Goal: Information Seeking & Learning: Learn about a topic

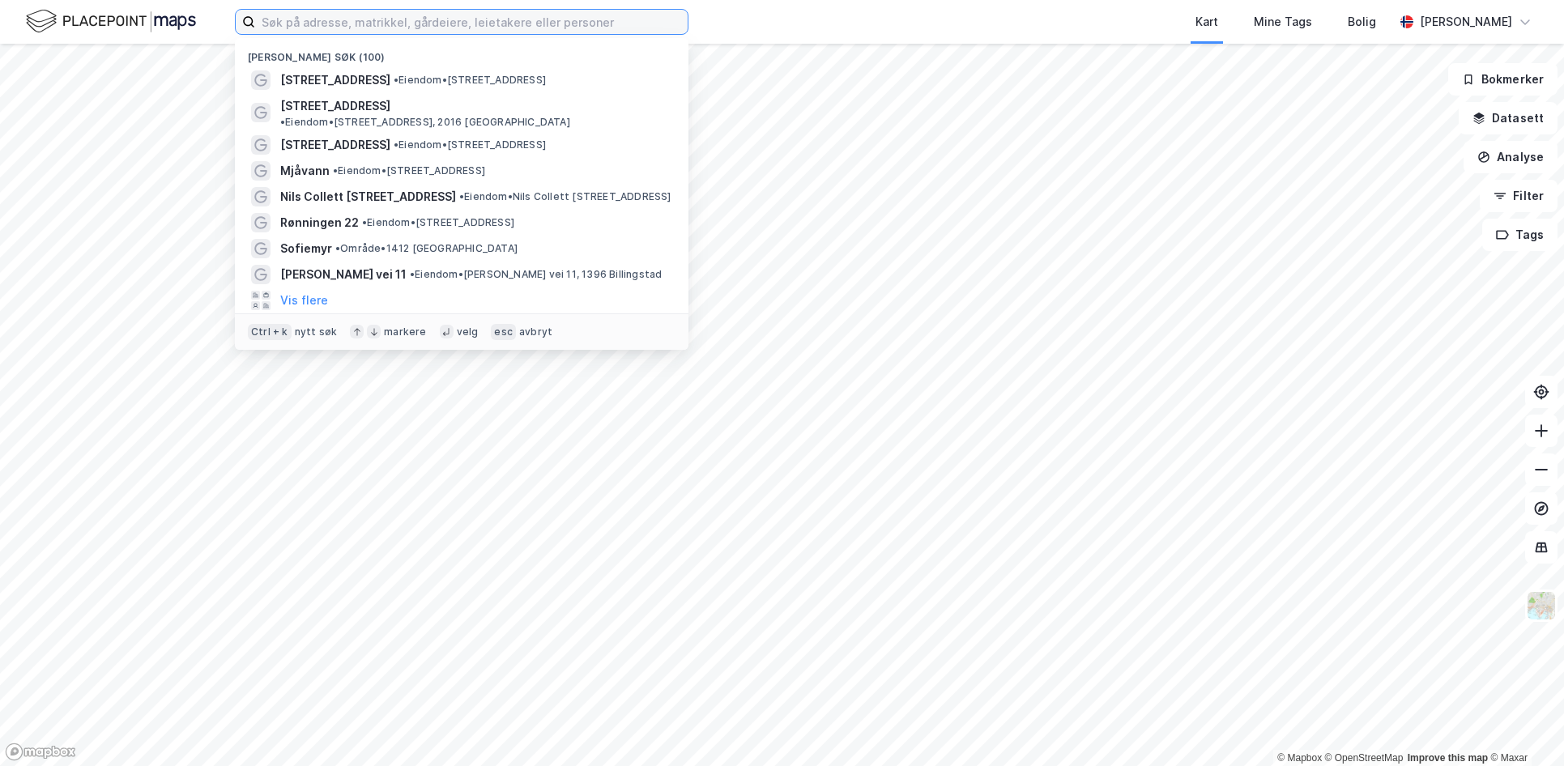
click at [432, 27] on input at bounding box center [471, 22] width 432 height 24
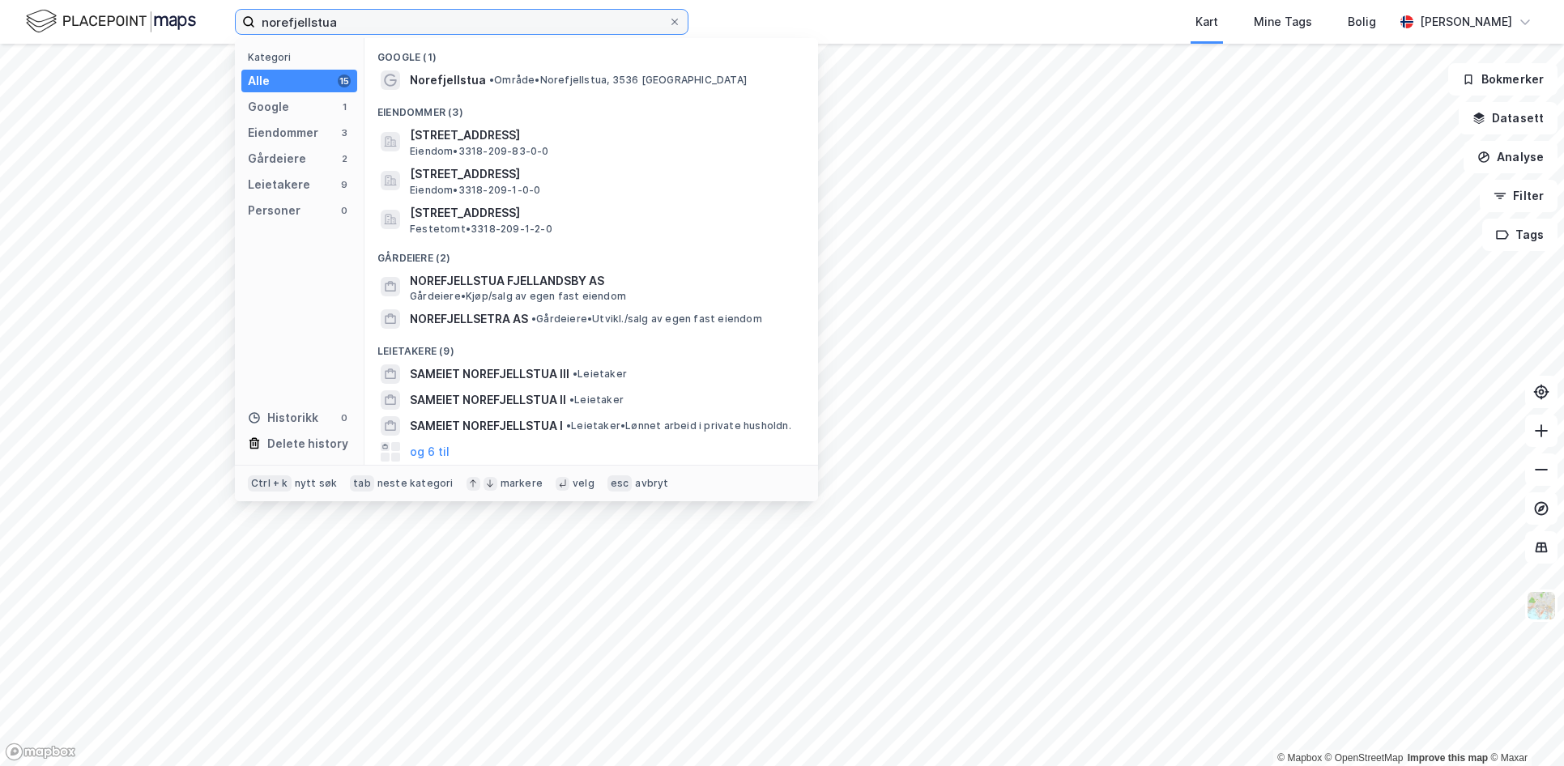
type input "norefjellstua"
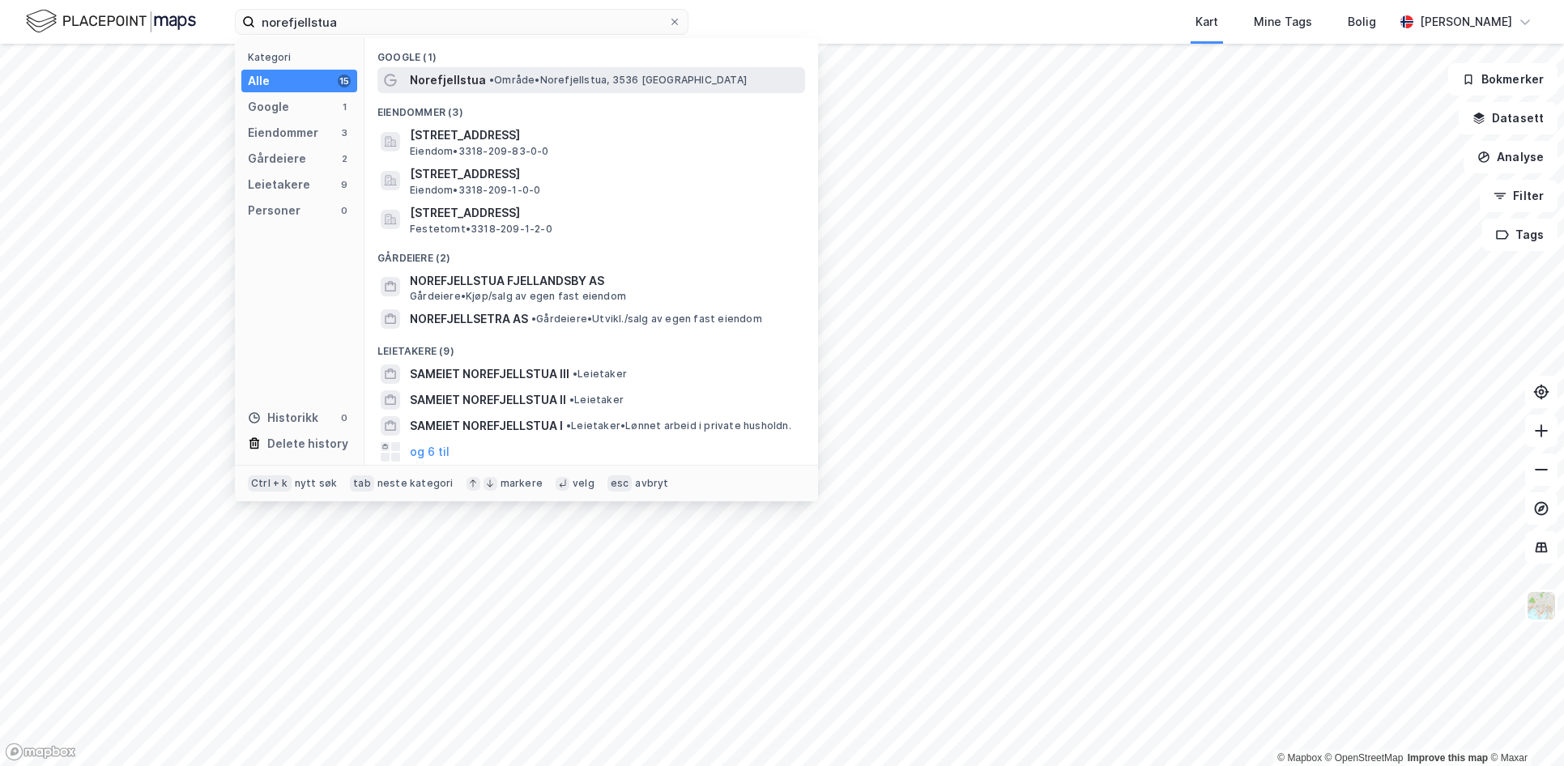
click at [453, 78] on span "Norefjellstua" at bounding box center [448, 79] width 76 height 19
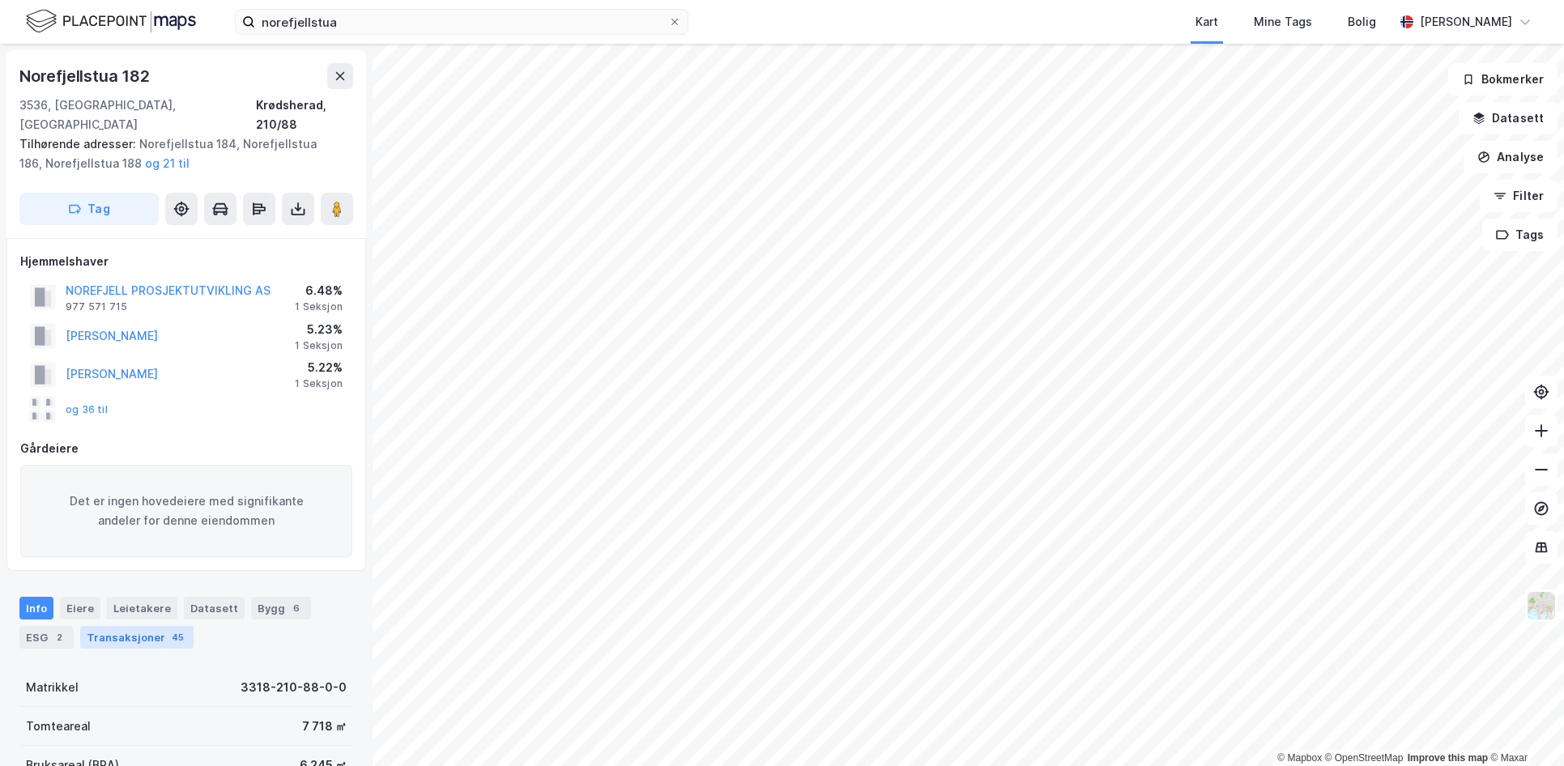
click at [113, 626] on div "Transaksjoner 45" at bounding box center [136, 637] width 113 height 23
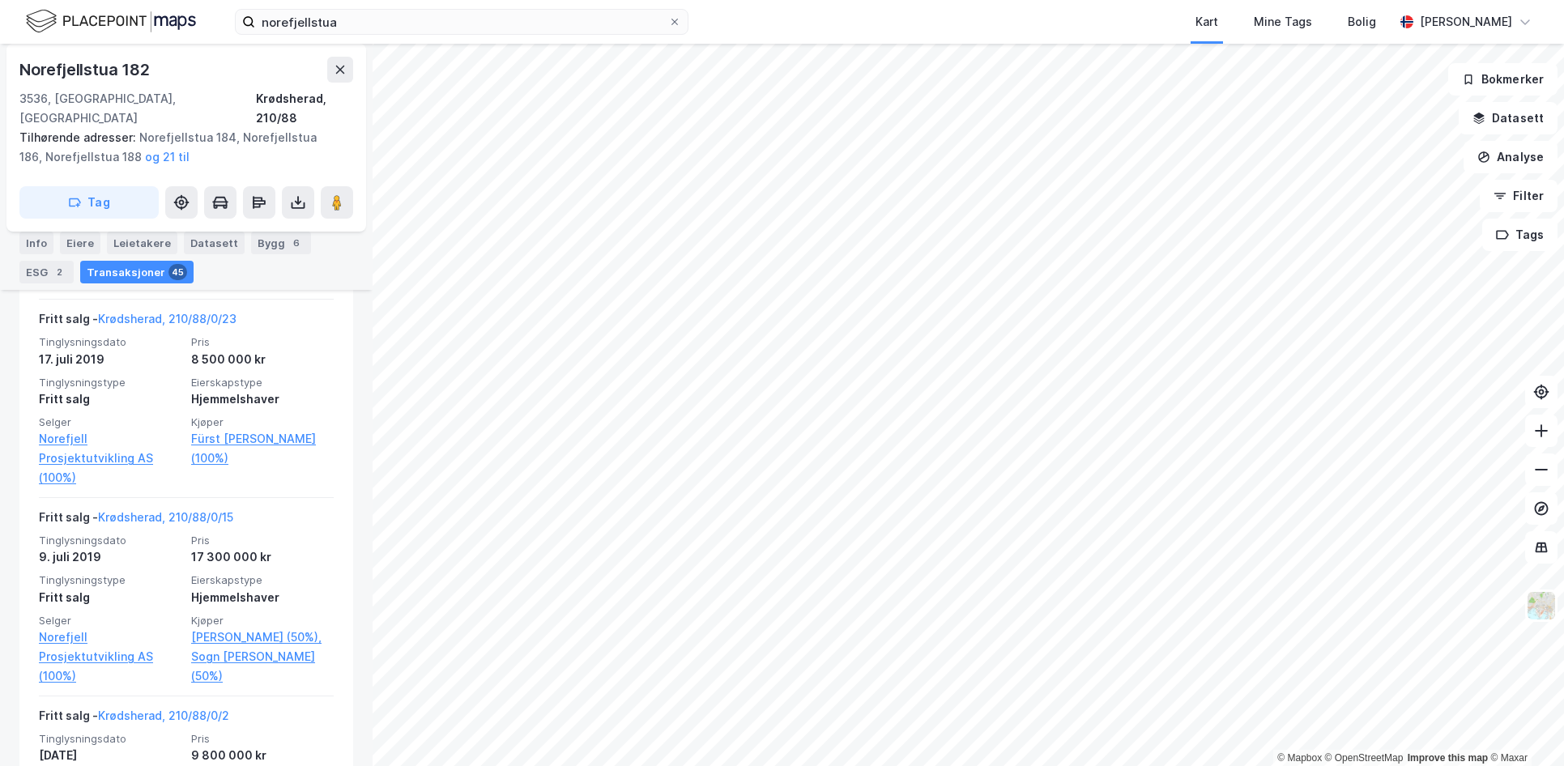
scroll to position [7669, 0]
